Goal: Task Accomplishment & Management: Manage account settings

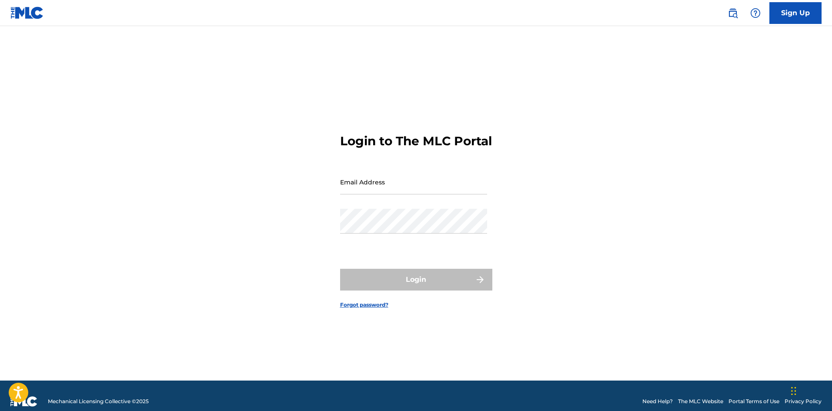
click at [463, 182] on input "Email Address" at bounding box center [413, 182] width 147 height 25
type input "[EMAIL_ADDRESS][DOMAIN_NAME]"
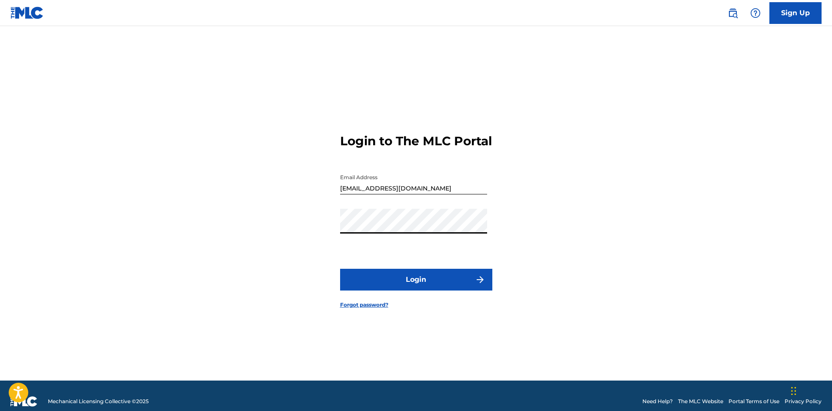
click at [340, 269] on button "Login" at bounding box center [416, 280] width 152 height 22
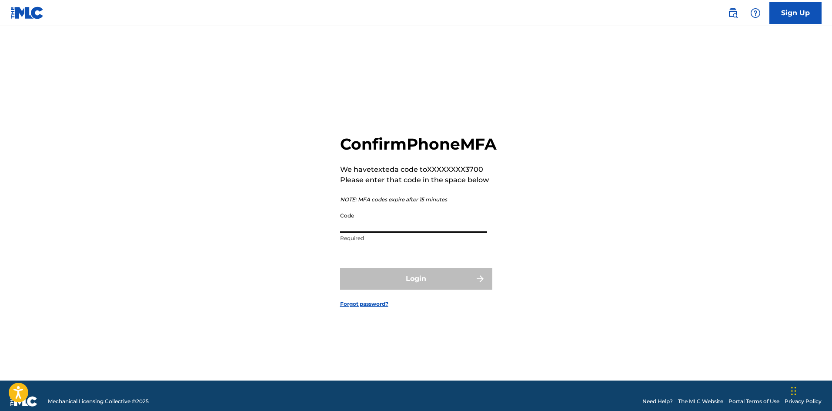
click at [405, 233] on input "Code" at bounding box center [413, 220] width 147 height 25
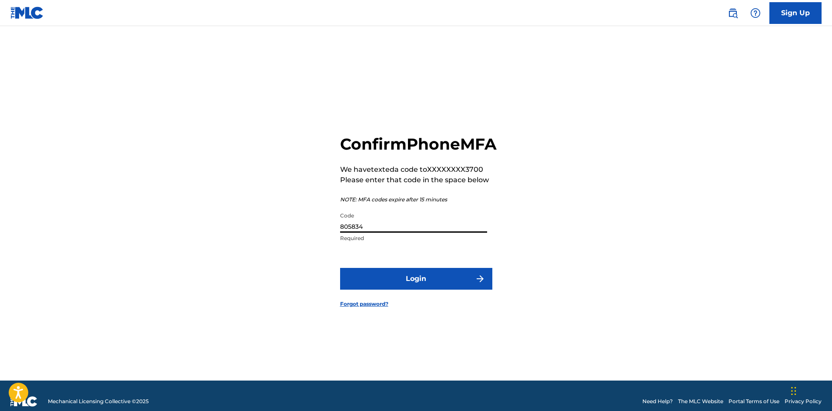
type input "805834"
click at [340, 268] on button "Login" at bounding box center [416, 279] width 152 height 22
